Goal: Use online tool/utility: Utilize a website feature to perform a specific function

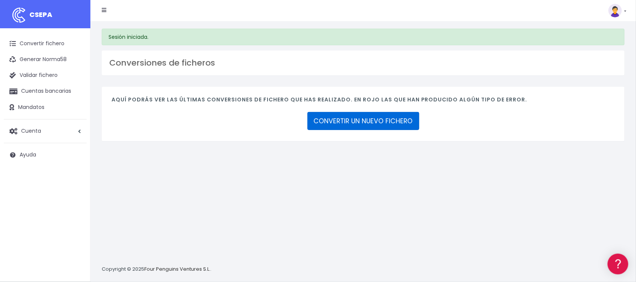
click at [385, 121] on link "CONVERTIR UN NUEVO FICHERO" at bounding box center [363, 121] width 112 height 18
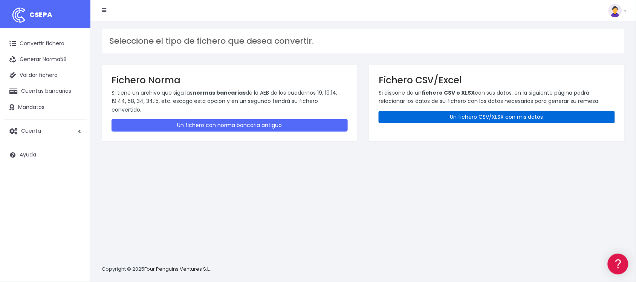
click at [490, 119] on link "Un fichero CSV/XLSX con mis datos" at bounding box center [497, 117] width 236 height 12
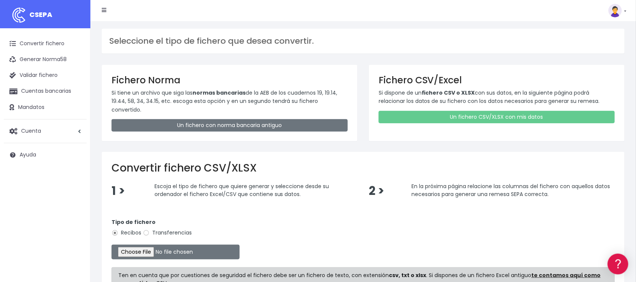
click at [163, 229] on label "Transferencias" at bounding box center [167, 233] width 49 height 8
click at [150, 229] on input "Transferencias" at bounding box center [146, 232] width 7 height 7
radio input "true"
click at [152, 245] on input "file" at bounding box center [176, 252] width 128 height 15
type input "C:\fakepath\2509301 SESS LKX 5833 FICHERO.xlsx"
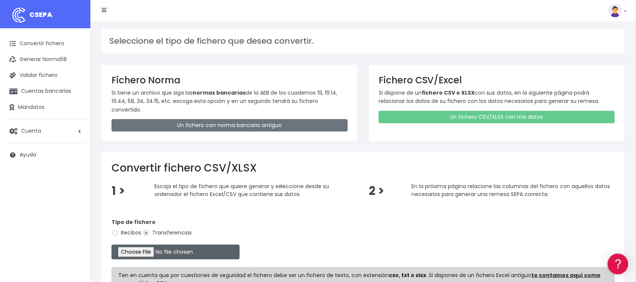
scroll to position [91, 0]
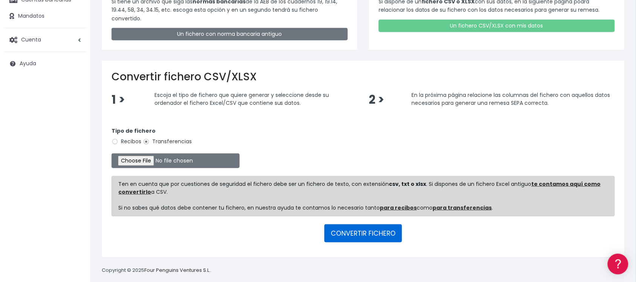
click at [357, 225] on button "CONVERTIR FICHERO" at bounding box center [363, 233] width 78 height 18
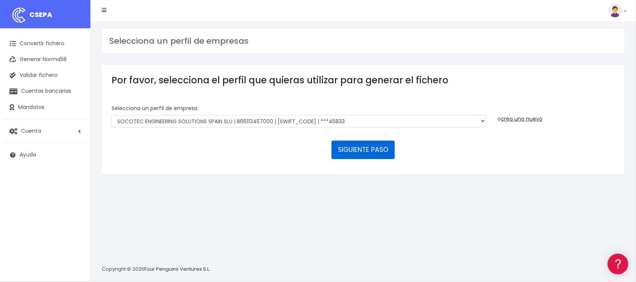
click at [364, 148] on button "SIGUIENTE PASO" at bounding box center [363, 150] width 63 height 18
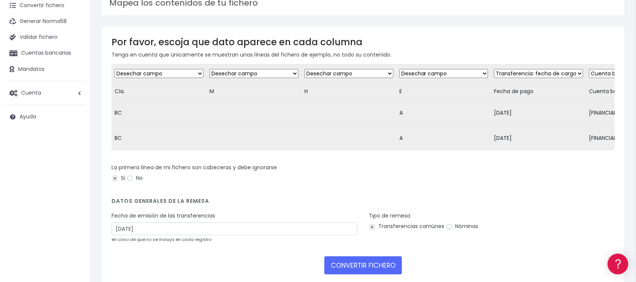
scroll to position [85, 0]
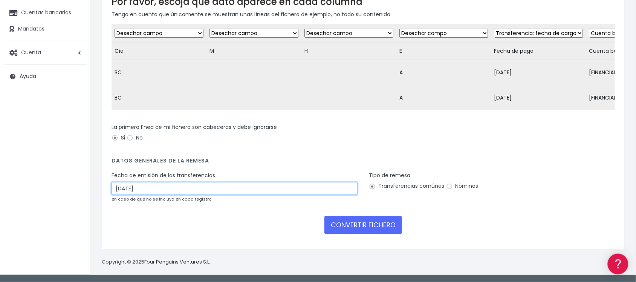
click at [191, 193] on input "02/10/2025" at bounding box center [235, 188] width 246 height 13
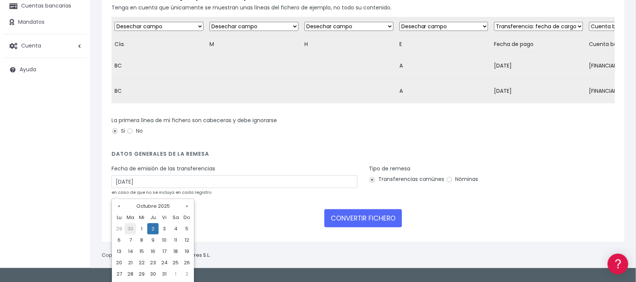
click at [132, 227] on td "30" at bounding box center [130, 228] width 11 height 11
type input "30/09/2025"
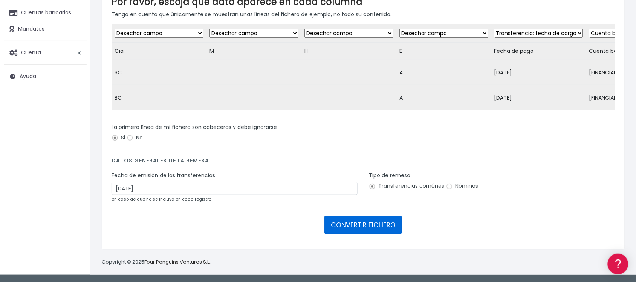
click at [367, 232] on button "CONVERTIR FICHERO" at bounding box center [363, 225] width 78 height 18
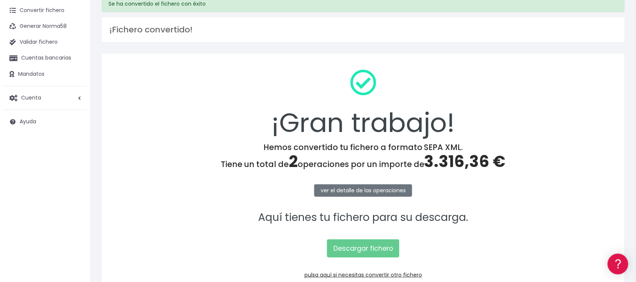
scroll to position [78, 0]
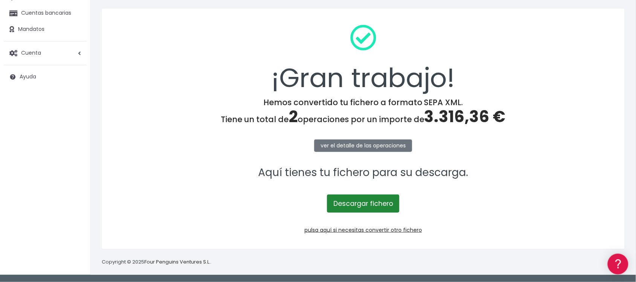
click at [379, 208] on link "Descargar fichero" at bounding box center [363, 203] width 72 height 18
